Goal: Transaction & Acquisition: Purchase product/service

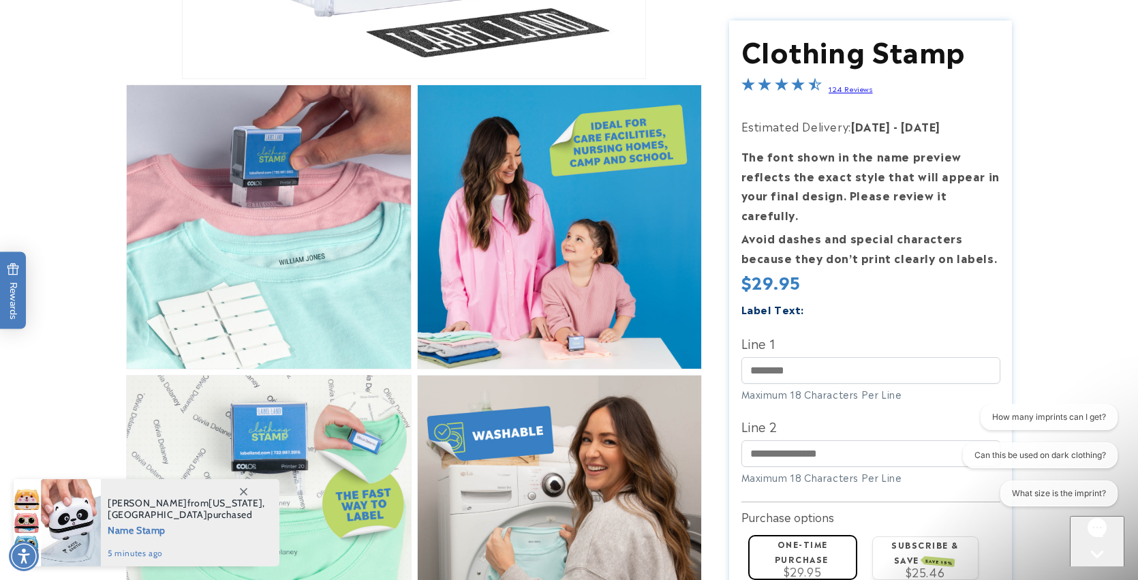
scroll to position [934, 0]
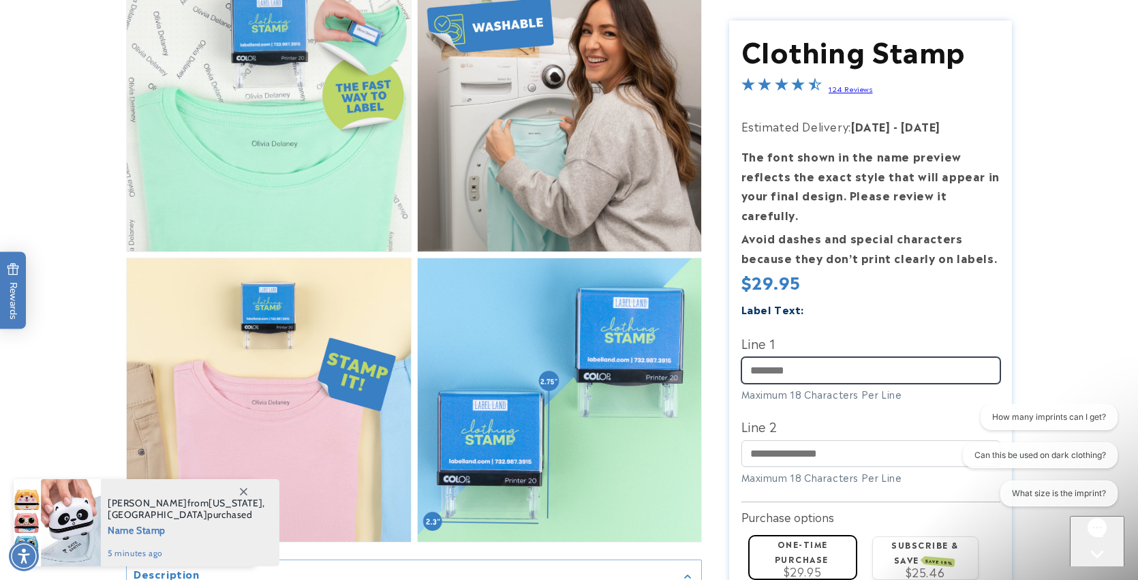
click at [772, 357] on input "Line 1" at bounding box center [871, 370] width 259 height 27
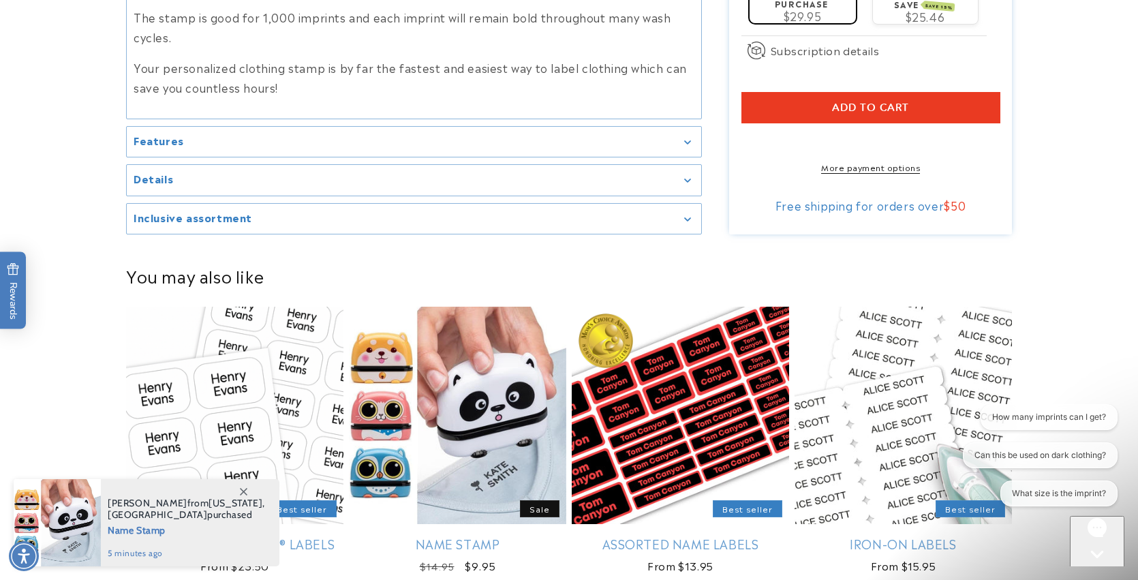
scroll to position [1899, 0]
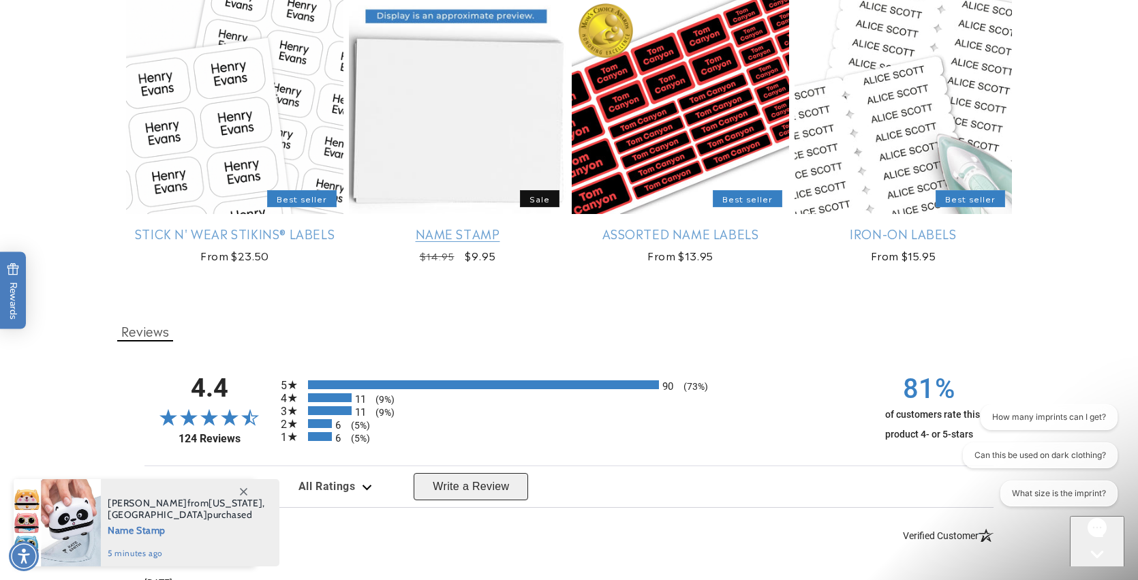
click at [538, 226] on link "Name Stamp" at bounding box center [457, 234] width 217 height 16
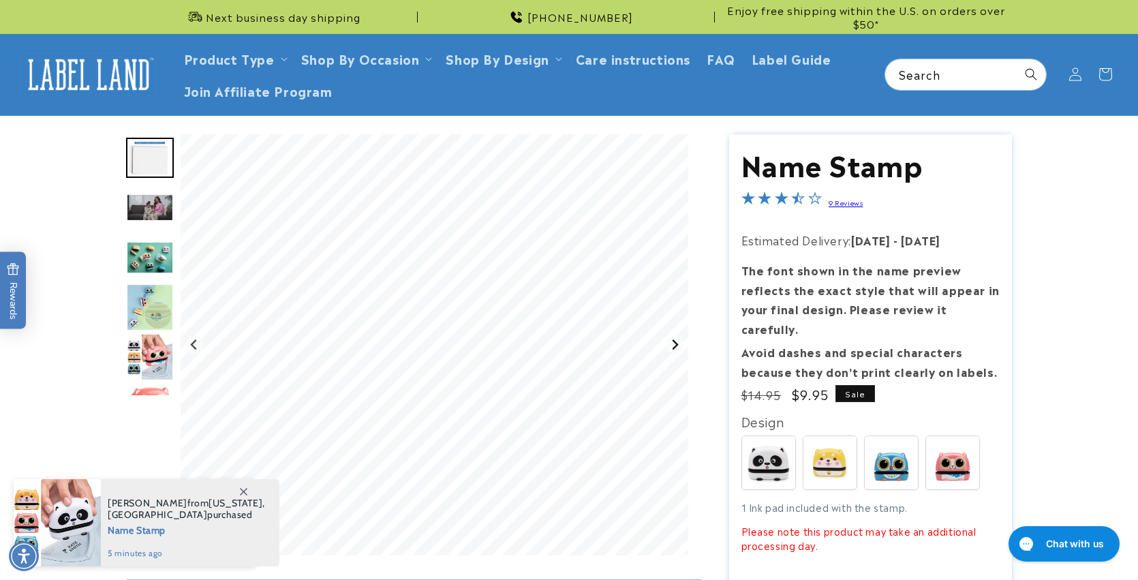
click at [677, 343] on icon "Next slide" at bounding box center [674, 344] width 11 height 11
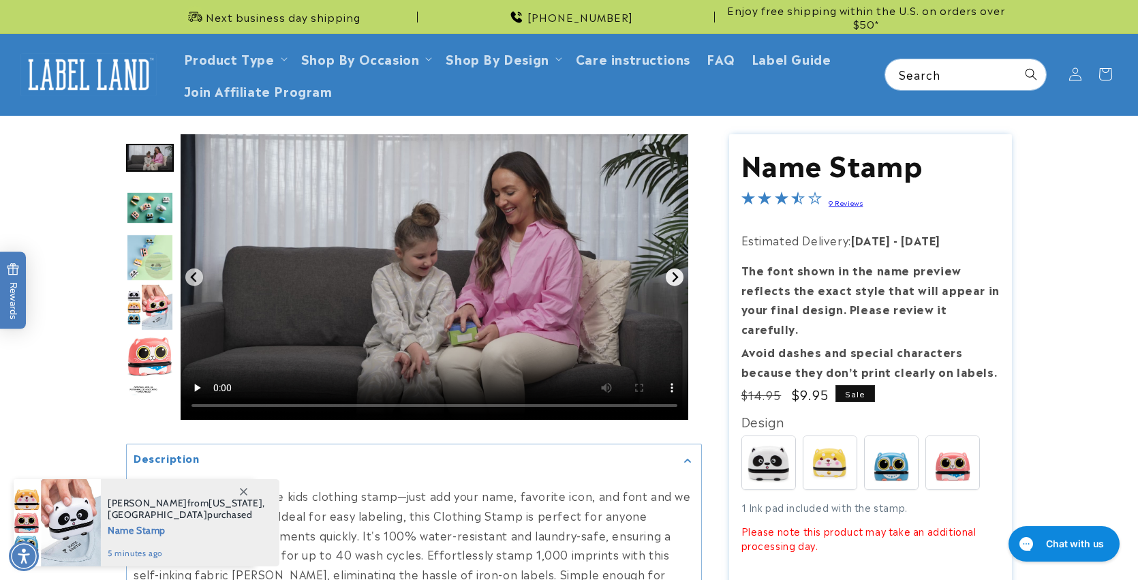
click at [679, 271] on button "Next slide" at bounding box center [675, 277] width 18 height 18
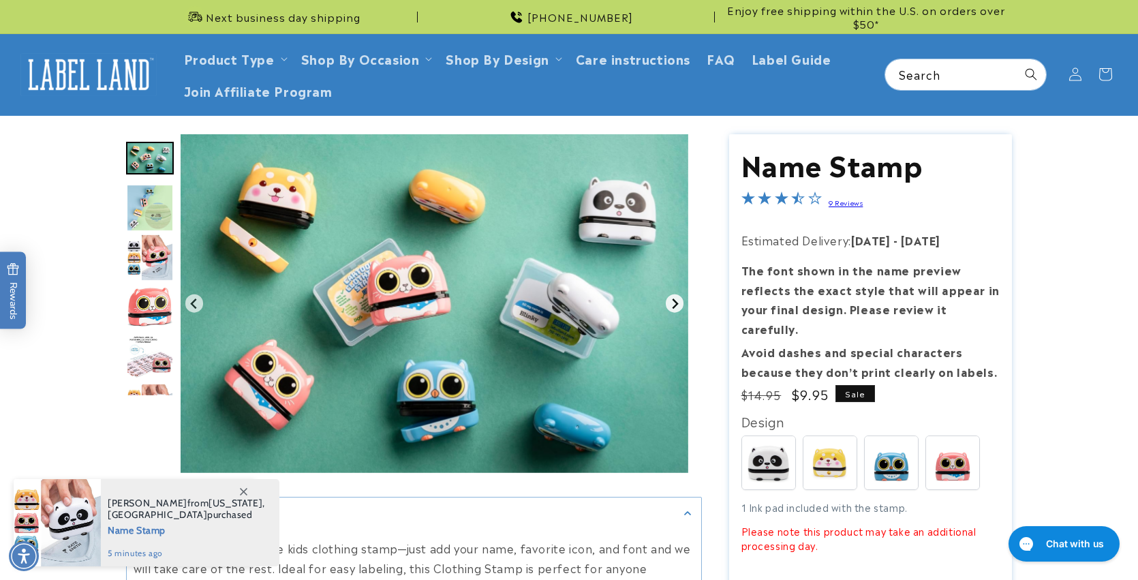
click at [673, 299] on icon "Next slide" at bounding box center [675, 304] width 6 height 10
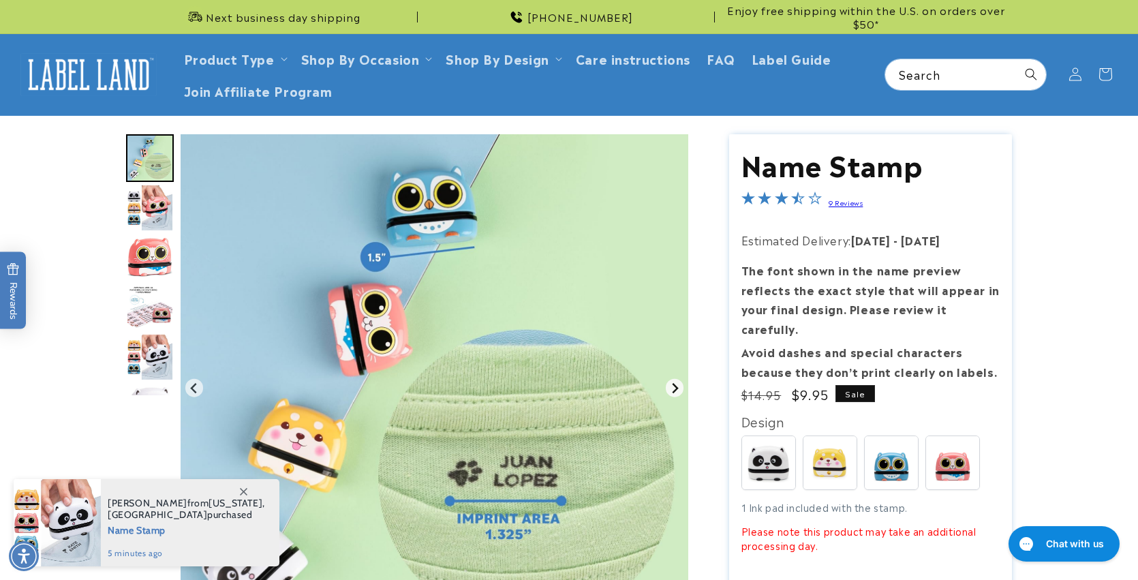
click at [677, 389] on icon "Next slide" at bounding box center [674, 387] width 11 height 11
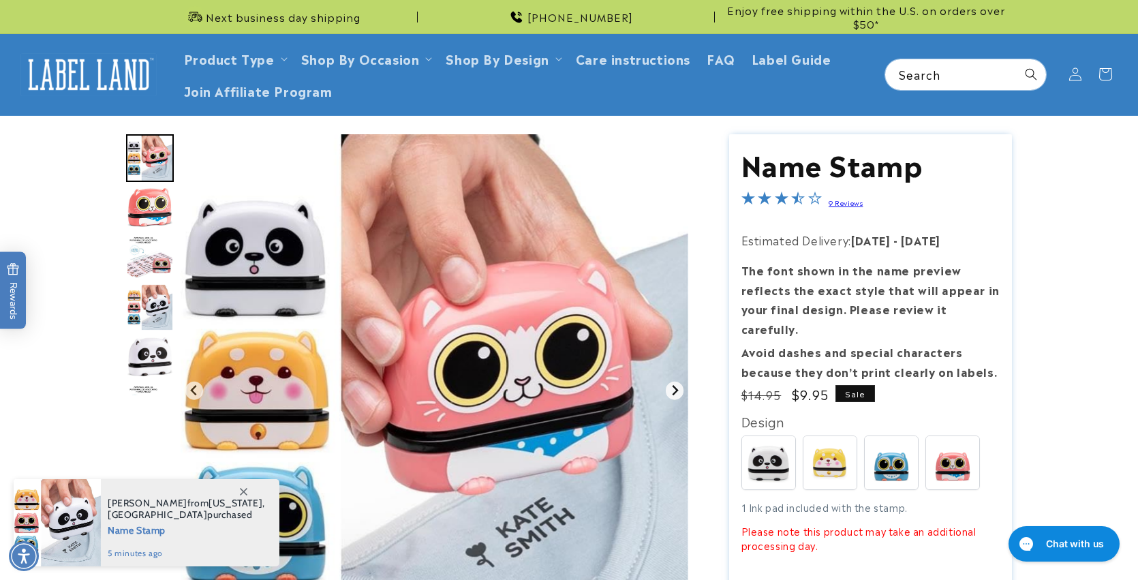
click at [677, 389] on icon "Next slide" at bounding box center [675, 390] width 6 height 10
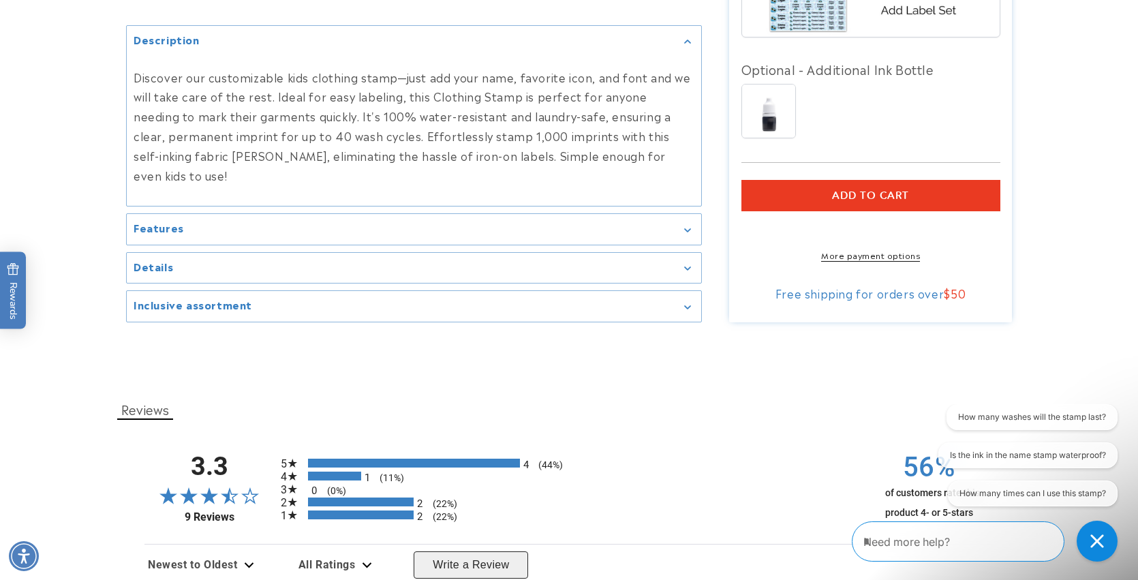
scroll to position [1372, 0]
